Goal: Task Accomplishment & Management: Use online tool/utility

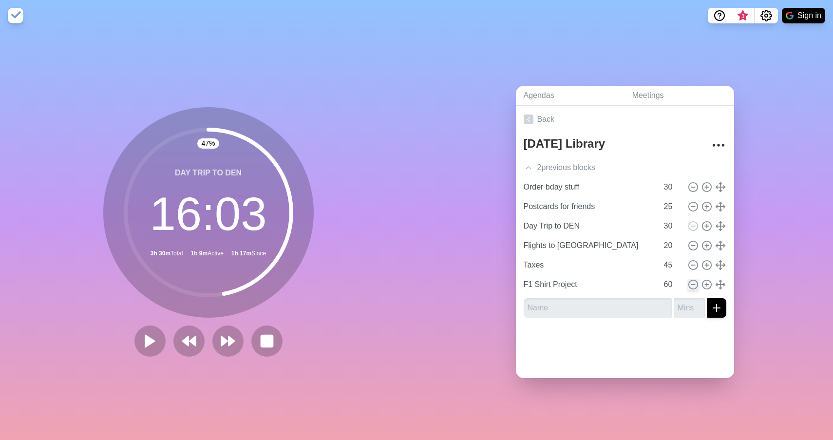
click at [696, 287] on circle at bounding box center [693, 284] width 9 height 9
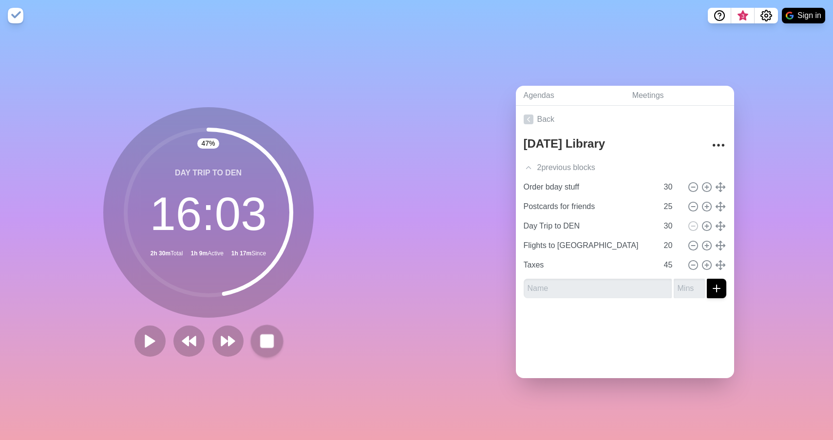
click at [267, 342] on rect at bounding box center [267, 341] width 12 height 12
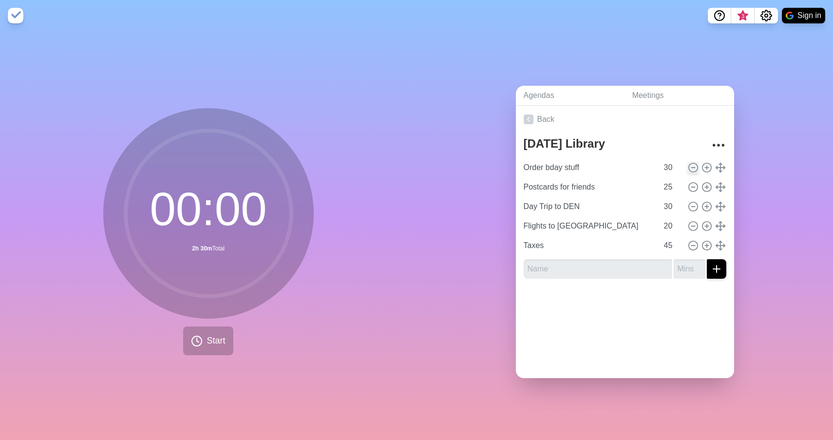
click at [693, 166] on icon at bounding box center [693, 167] width 11 height 11
type input "Postcards for friends"
type input "25"
type input "Day Trip to DEN"
type input "30"
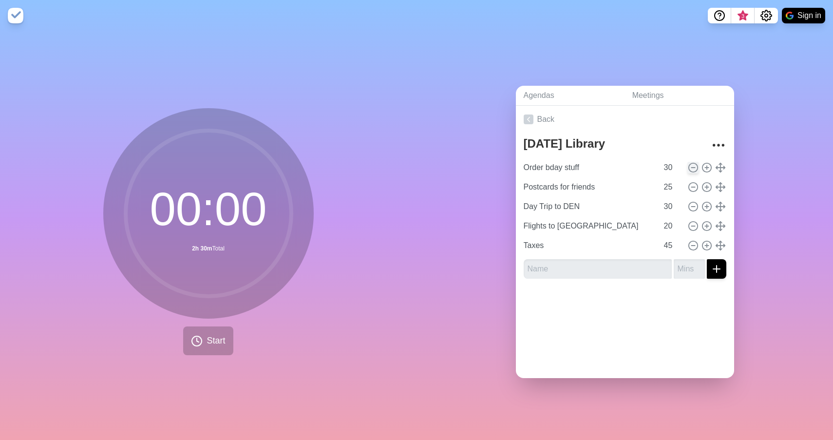
type input "Flights to [GEOGRAPHIC_DATA]"
type input "20"
type input "Taxes"
type input "45"
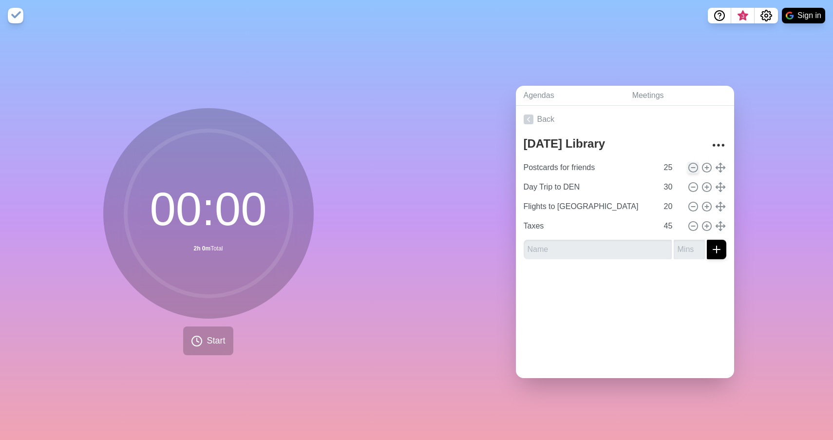
click at [693, 166] on icon at bounding box center [693, 167] width 11 height 11
type input "Day Trip to DEN"
type input "30"
type input "Flights to [GEOGRAPHIC_DATA]"
type input "20"
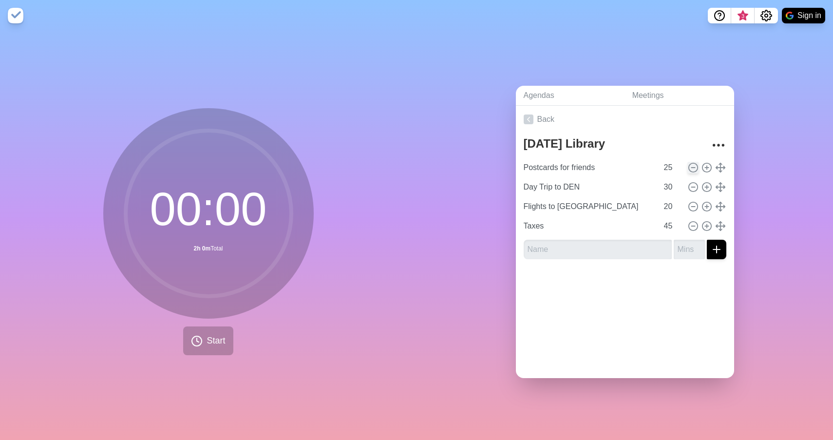
type input "Taxes"
type input "45"
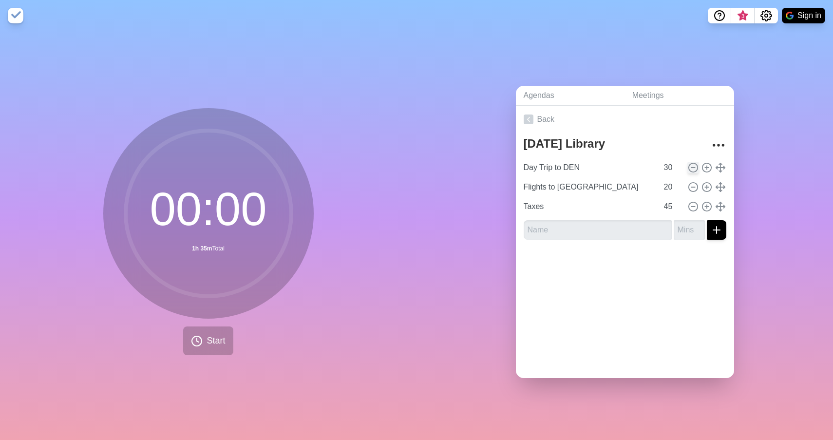
click at [694, 166] on icon at bounding box center [693, 167] width 11 height 11
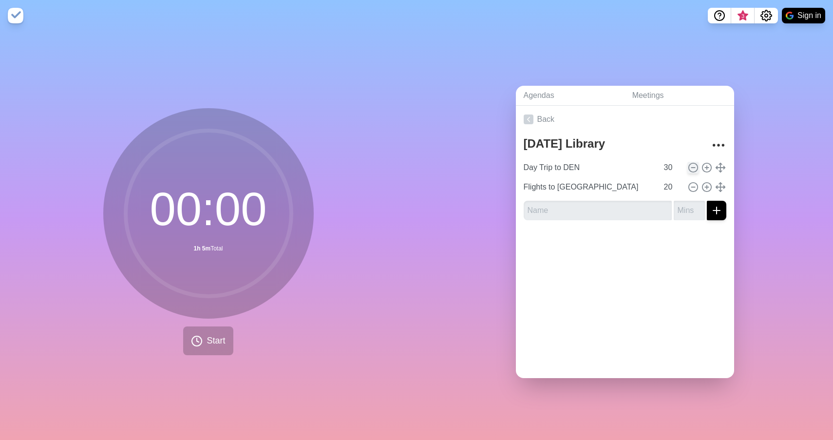
type input "Flights to [GEOGRAPHIC_DATA]"
type input "20"
type input "Taxes"
type input "45"
type input "Taxes"
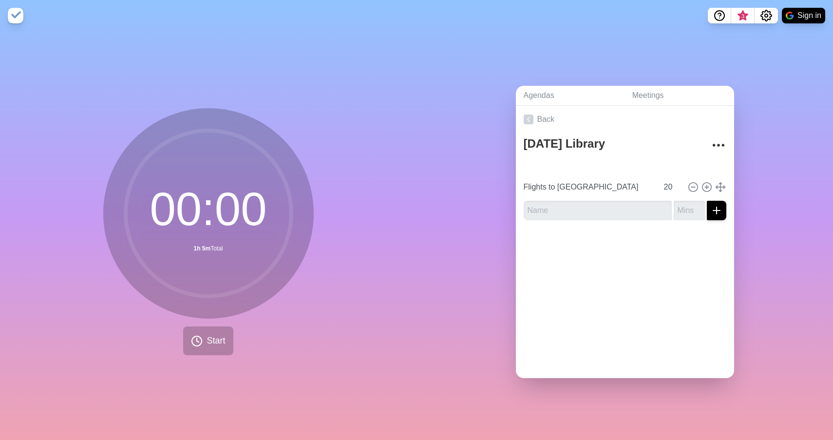
type input "45"
type input "Flights to [GEOGRAPHIC_DATA]"
type input "20"
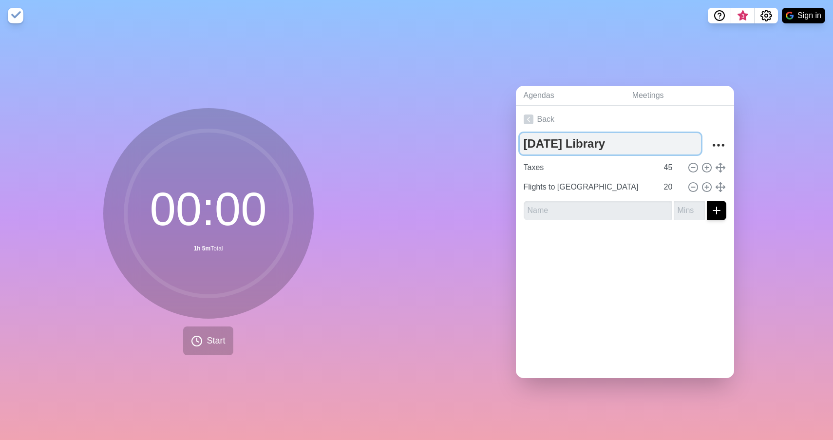
click at [631, 143] on textarea "[DATE] Library" at bounding box center [610, 143] width 181 height 21
type textarea "[DATE]"
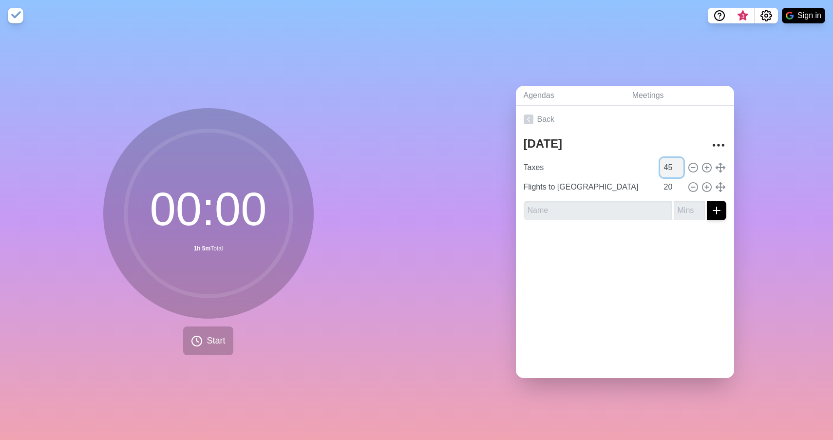
click at [671, 165] on input "45" at bounding box center [671, 167] width 23 height 19
type input "4"
type input "70"
click at [670, 273] on div "Back [DATE] Taxes 70 Flights to [GEOGRAPHIC_DATA] 20" at bounding box center [625, 242] width 218 height 272
click at [670, 189] on input "20" at bounding box center [671, 186] width 23 height 19
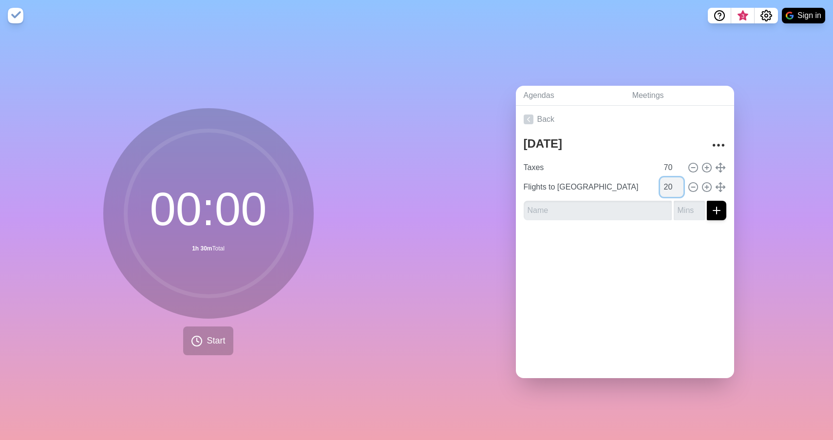
click at [670, 189] on input "20" at bounding box center [671, 186] width 23 height 19
type input "30"
click at [688, 260] on div at bounding box center [625, 247] width 218 height 39
click at [709, 188] on icon at bounding box center [707, 187] width 11 height 11
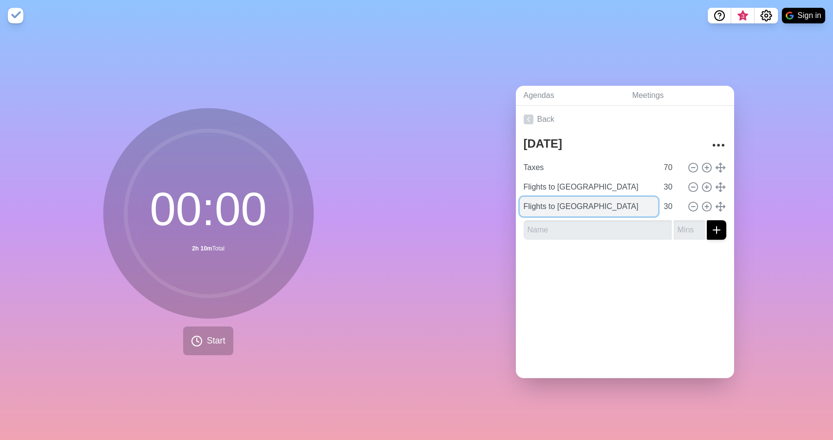
click at [597, 212] on input "Flights to [GEOGRAPHIC_DATA]" at bounding box center [589, 206] width 138 height 19
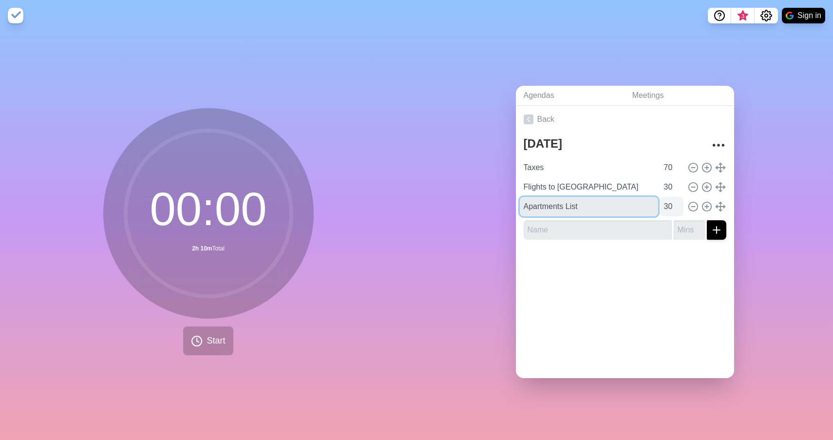
type input "Apartments List"
click at [670, 204] on input "30" at bounding box center [671, 206] width 23 height 19
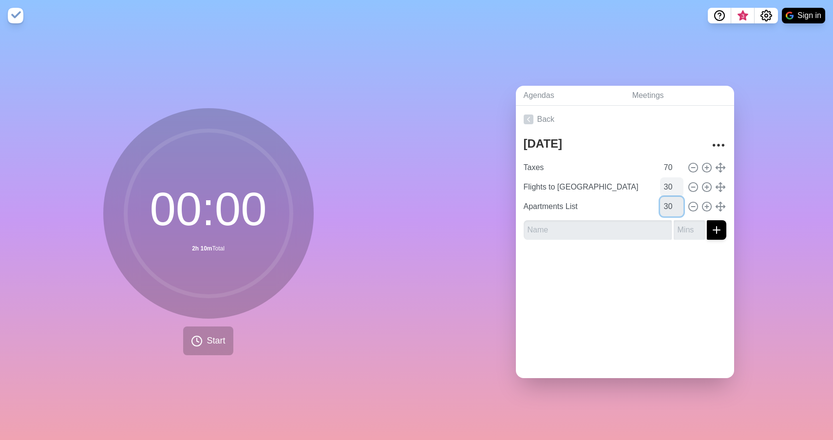
type input "3"
type input "70"
click at [637, 294] on div "Back [DATE] Taxes 70 Flights to [GEOGRAPHIC_DATA] 30 Apartments List 70" at bounding box center [625, 242] width 218 height 272
click at [633, 216] on form at bounding box center [625, 227] width 203 height 23
click at [633, 230] on input "text" at bounding box center [598, 229] width 148 height 19
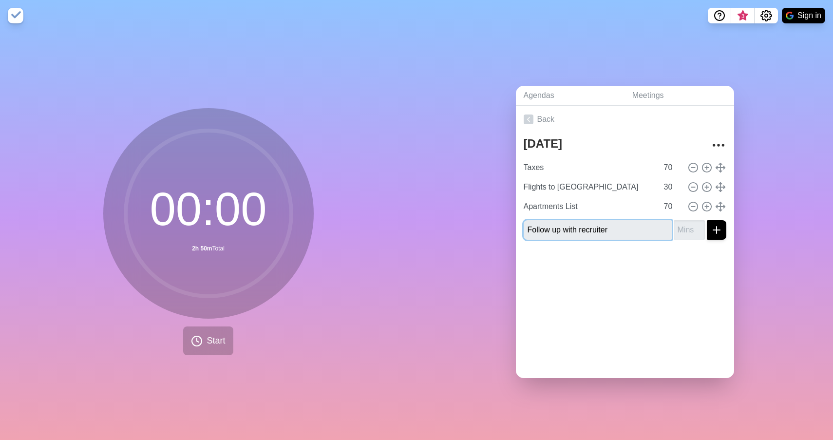
type input "Follow up with recruiter"
click at [693, 229] on input "number" at bounding box center [689, 229] width 31 height 19
type input "15"
click at [714, 255] on div at bounding box center [625, 267] width 218 height 39
click at [712, 226] on icon "submit" at bounding box center [717, 230] width 12 height 12
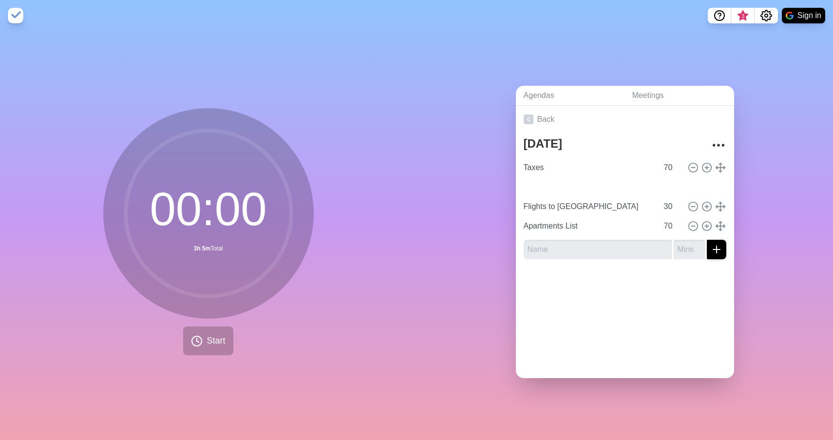
type input "Follow up with recruiter"
type input "15"
type input "Flights to [GEOGRAPHIC_DATA]"
type input "30"
type input "Apartments List"
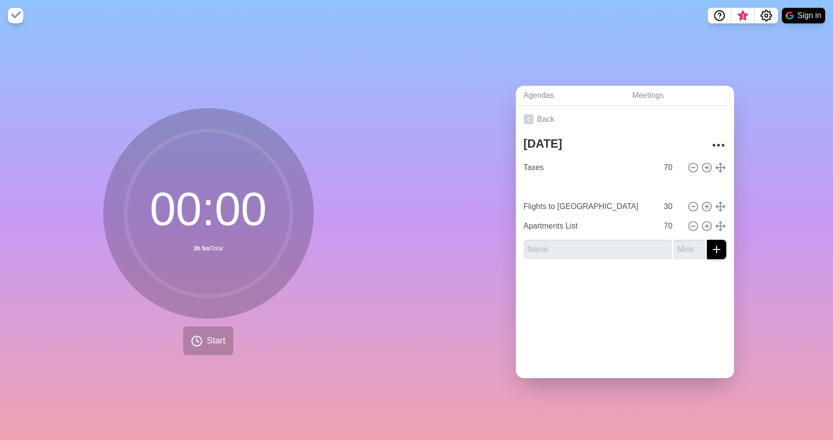
type input "70"
click at [624, 316] on div "Back [DATE] Taxes 70 Follow up with recruiter 15 Flights to [GEOGRAPHIC_DATA] 3…" at bounding box center [625, 242] width 218 height 272
click at [574, 251] on input "text" at bounding box center [598, 249] width 148 height 19
type input "f"
type input "Flight to [GEOGRAPHIC_DATA]"
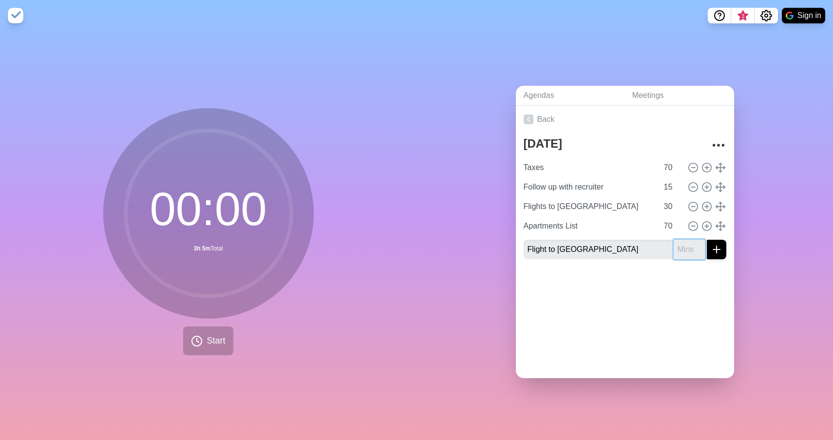
click at [691, 253] on input "number" at bounding box center [689, 249] width 31 height 19
type input "15"
click at [716, 249] on button "submit" at bounding box center [716, 249] width 19 height 19
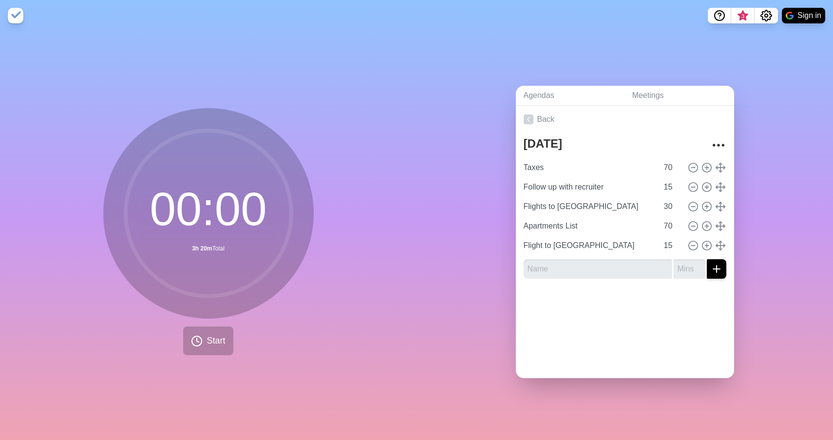
click at [677, 294] on div at bounding box center [625, 306] width 218 height 39
click at [635, 264] on input "text" at bounding box center [598, 268] width 148 height 19
type input "h"
type input "Find shipping car info"
click at [691, 271] on input "number" at bounding box center [689, 268] width 31 height 19
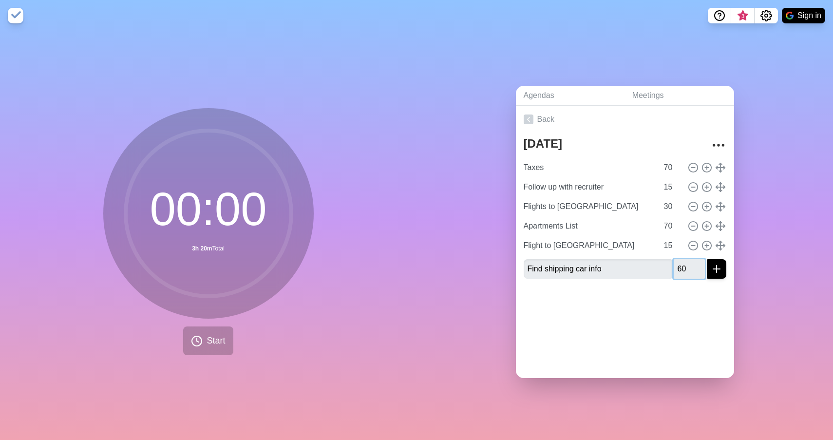
type input "60"
click at [716, 268] on button "submit" at bounding box center [716, 268] width 19 height 19
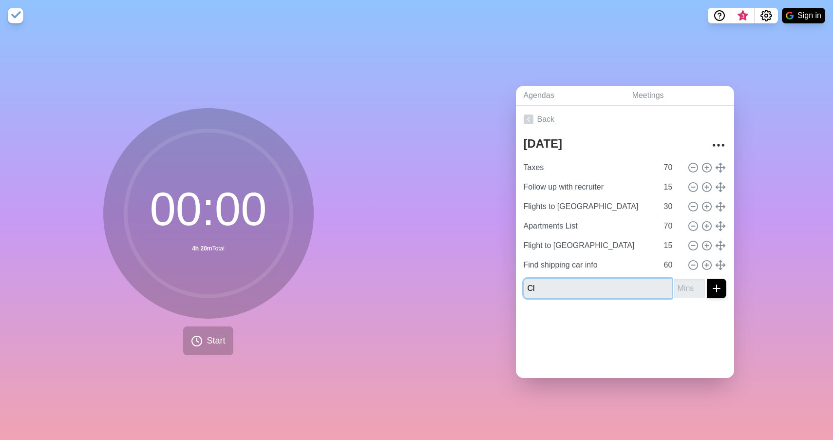
type input "C"
type input "s"
type input "C"
type input "Drive stuff to storage unit"
click at [690, 289] on input "number" at bounding box center [689, 288] width 31 height 19
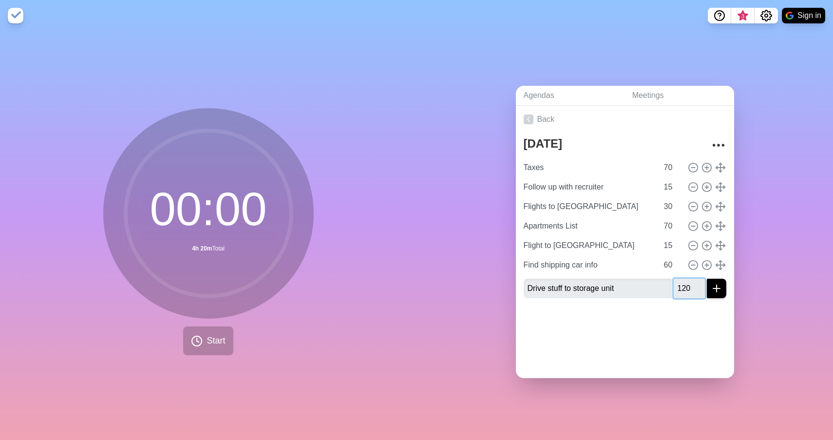
type input "120"
click at [716, 288] on button "submit" at bounding box center [716, 288] width 19 height 19
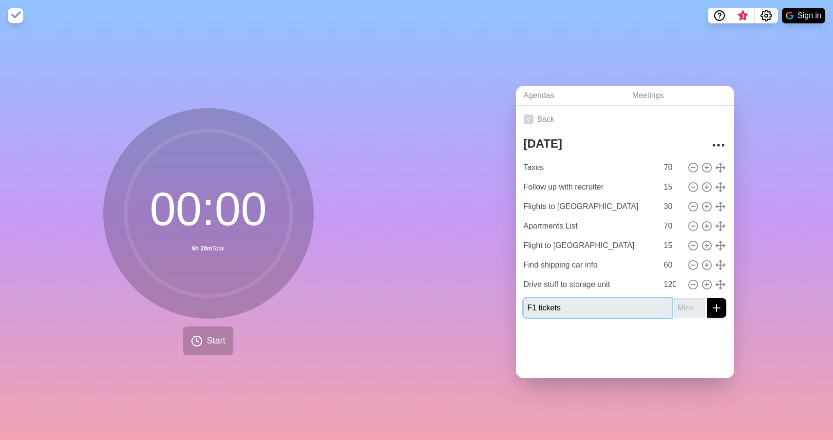
type input "F1 tickets"
click at [689, 308] on input "number" at bounding box center [689, 307] width 31 height 19
type input "30"
click at [716, 307] on button "submit" at bounding box center [716, 307] width 19 height 19
